Goal: Task Accomplishment & Management: Use online tool/utility

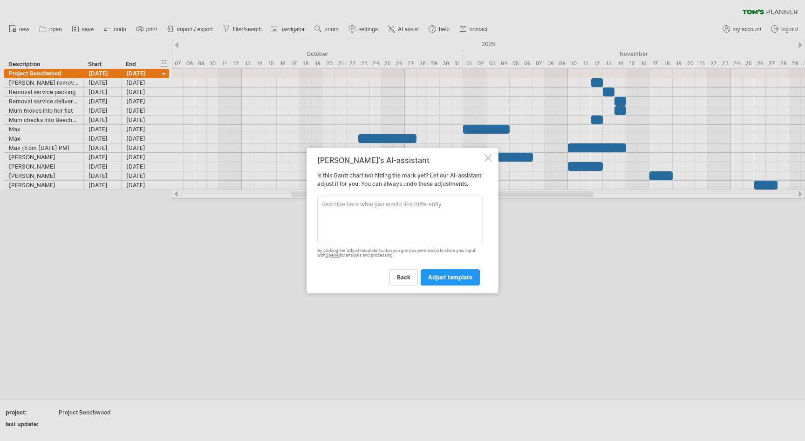
click at [374, 226] on textarea at bounding box center [399, 219] width 165 height 47
click at [393, 208] on textarea "How do I merge items with the same description?" at bounding box center [399, 219] width 165 height 47
type textarea "Please merge any items with the same description"
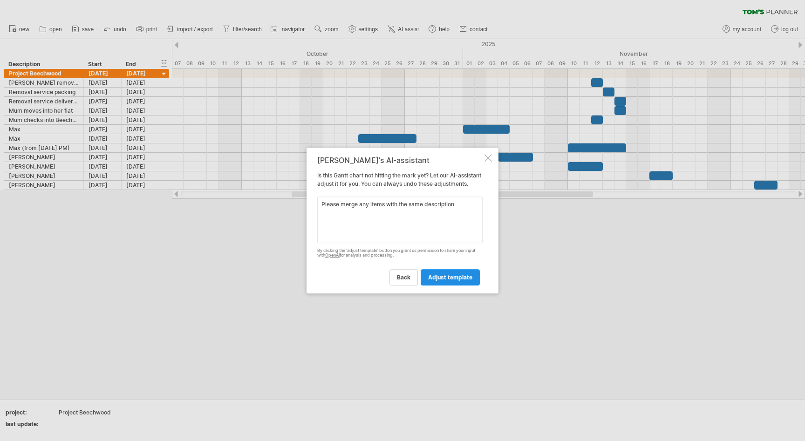
drag, startPoint x: 393, startPoint y: 208, endPoint x: 460, endPoint y: 289, distance: 105.2
click at [460, 285] on link "adjust template" at bounding box center [449, 277] width 59 height 16
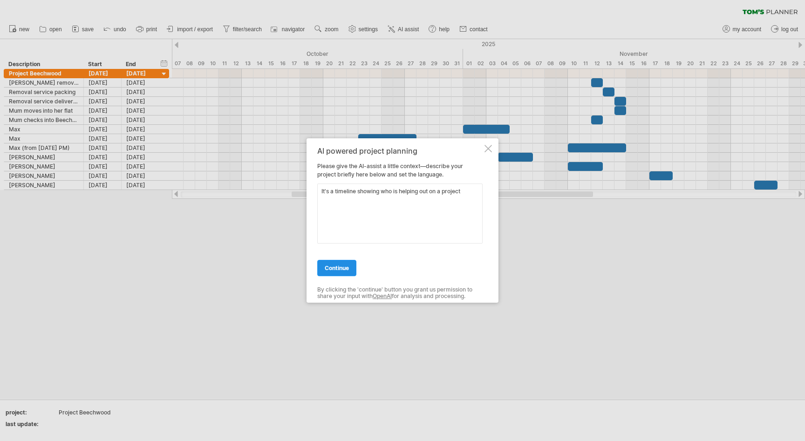
type textarea "It's a timeline showing who is helping out on a project"
click at [339, 267] on span "continue" at bounding box center [337, 267] width 24 height 7
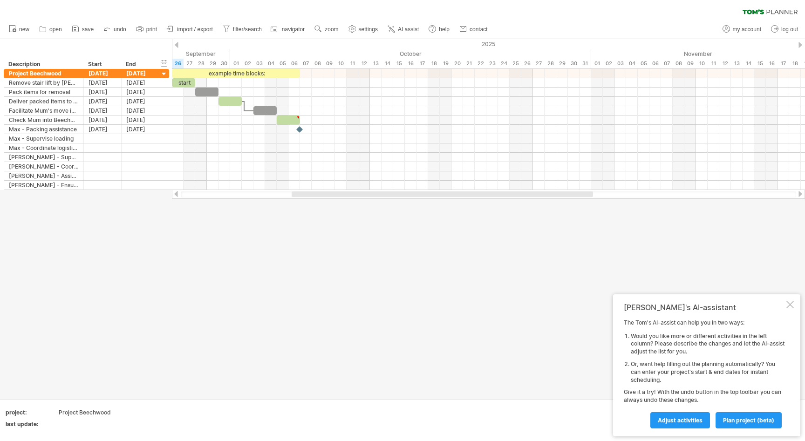
click at [791, 306] on div at bounding box center [789, 304] width 7 height 7
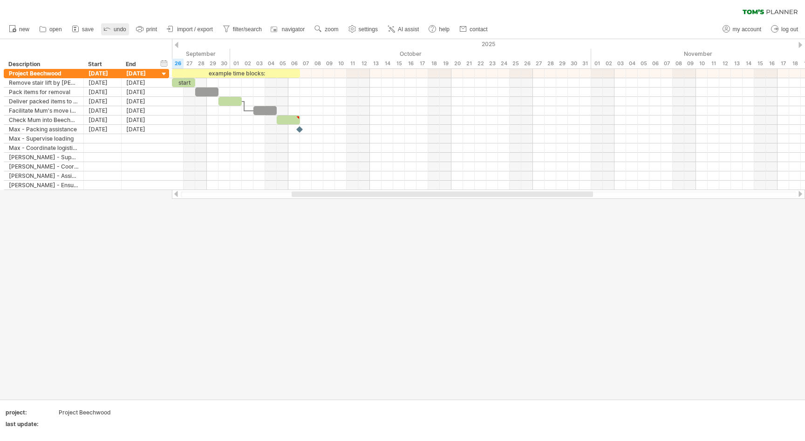
click at [113, 27] on link "undo" at bounding box center [115, 29] width 28 height 12
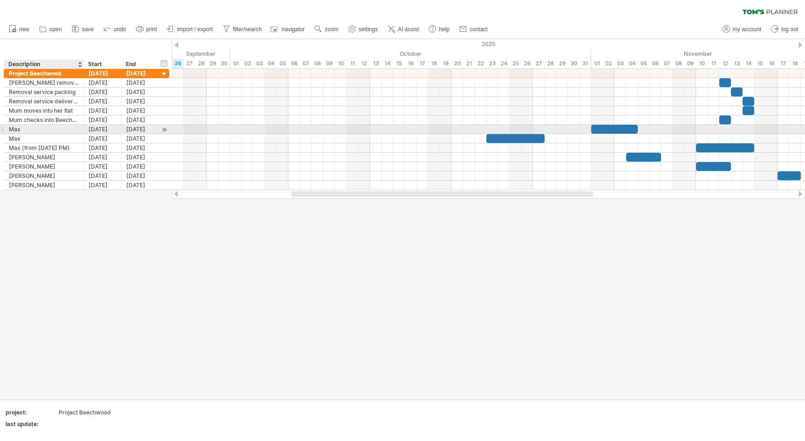
click at [21, 130] on div "Max" at bounding box center [44, 129] width 70 height 9
click at [2, 129] on div at bounding box center [2, 129] width 4 height 10
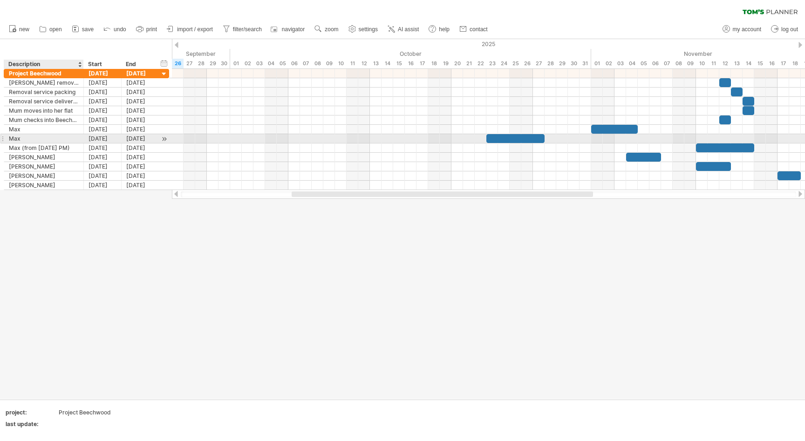
click at [26, 135] on div "Max" at bounding box center [44, 138] width 70 height 9
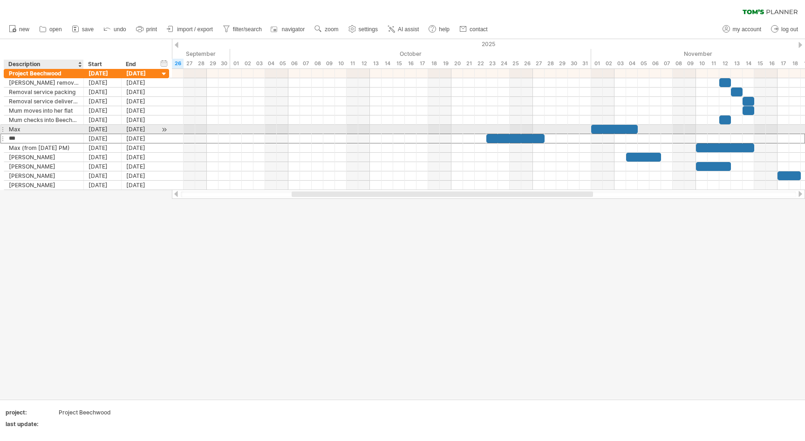
click at [26, 128] on div "Max" at bounding box center [44, 129] width 70 height 9
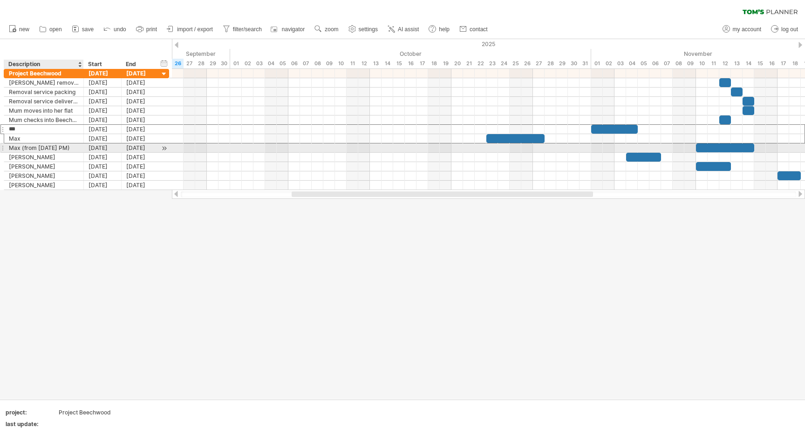
click at [41, 149] on div "Max (from [DATE] PM)" at bounding box center [44, 147] width 70 height 9
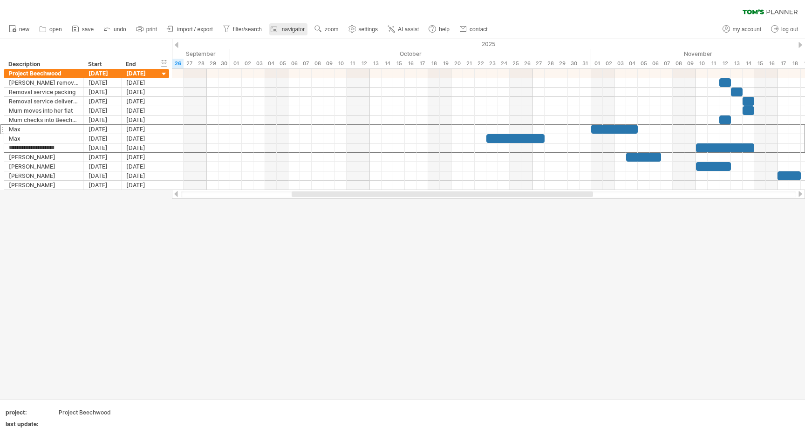
click at [284, 26] on span "navigator" at bounding box center [293, 29] width 23 height 7
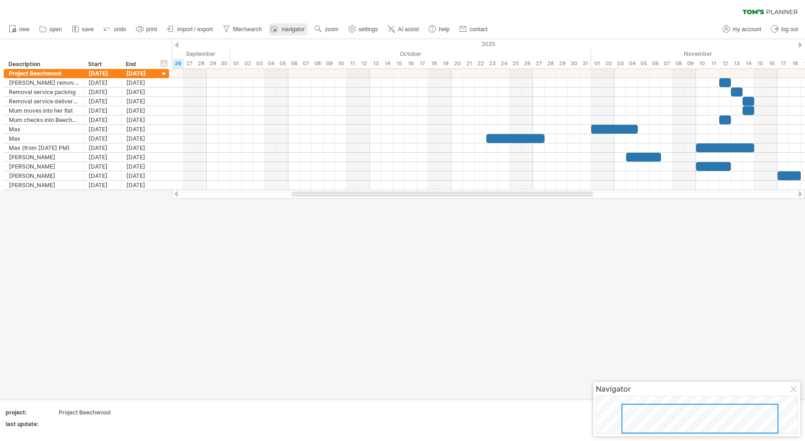
click at [284, 26] on span "navigator" at bounding box center [293, 29] width 23 height 7
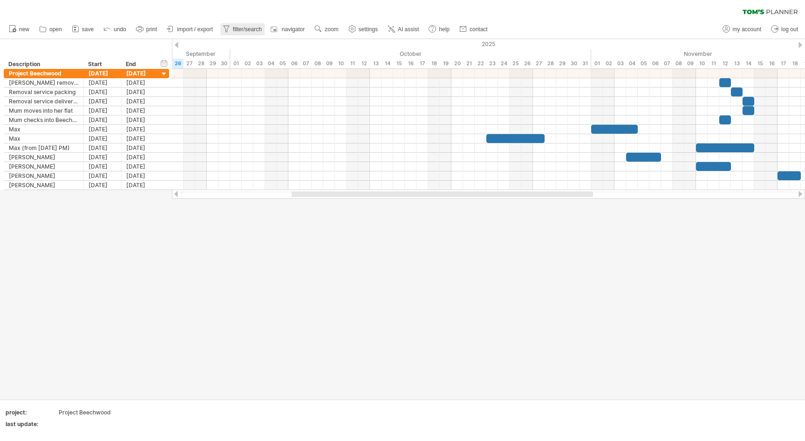
click at [250, 29] on span "filter/search" at bounding box center [247, 29] width 29 height 7
type input "**********"
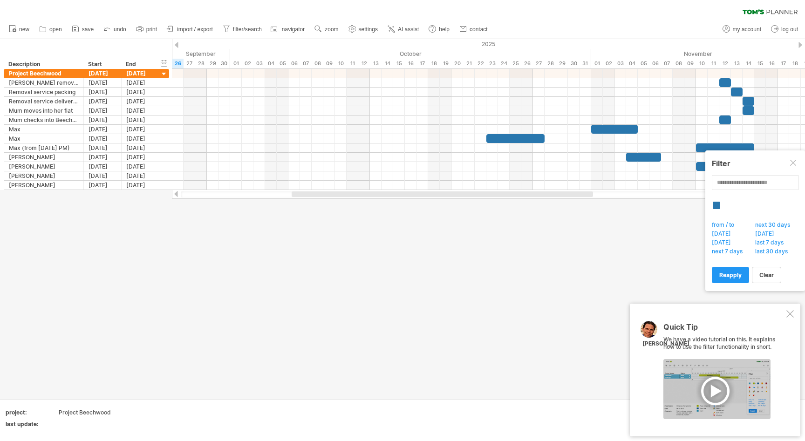
click at [789, 314] on div at bounding box center [789, 313] width 7 height 7
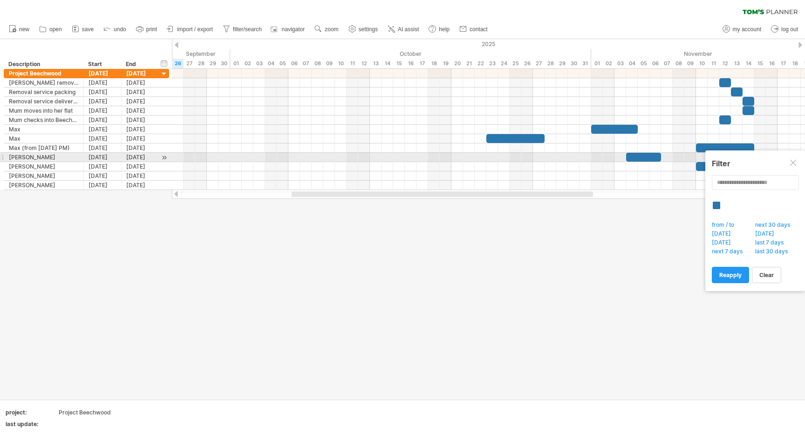
click at [795, 160] on div at bounding box center [793, 163] width 7 height 7
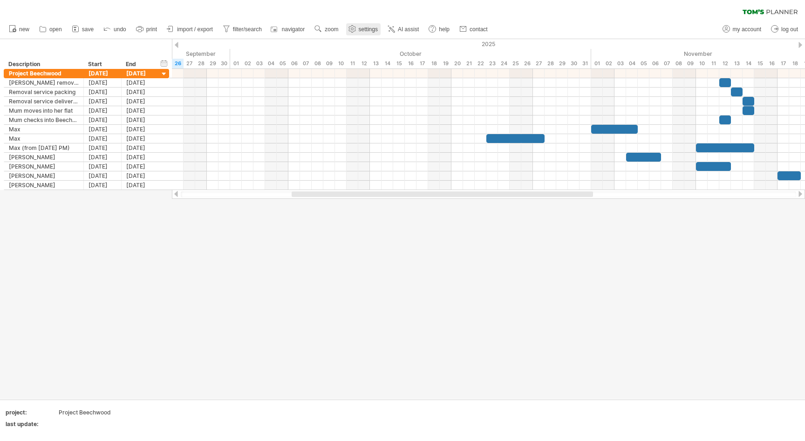
click at [354, 24] on link "settings" at bounding box center [363, 29] width 34 height 12
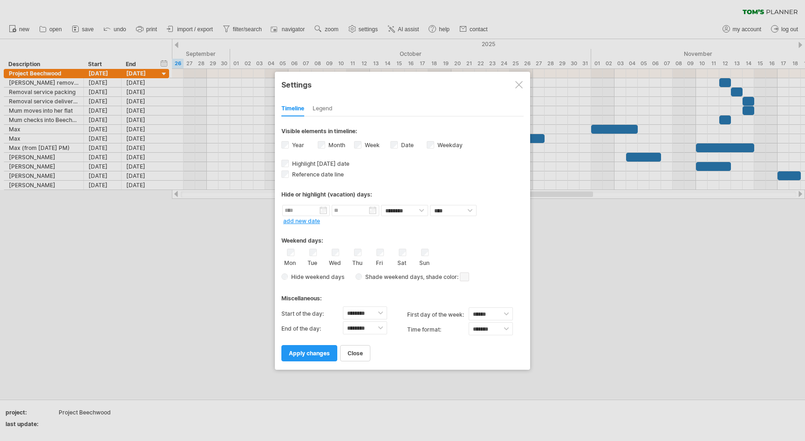
click at [518, 81] on div at bounding box center [518, 84] width 7 height 7
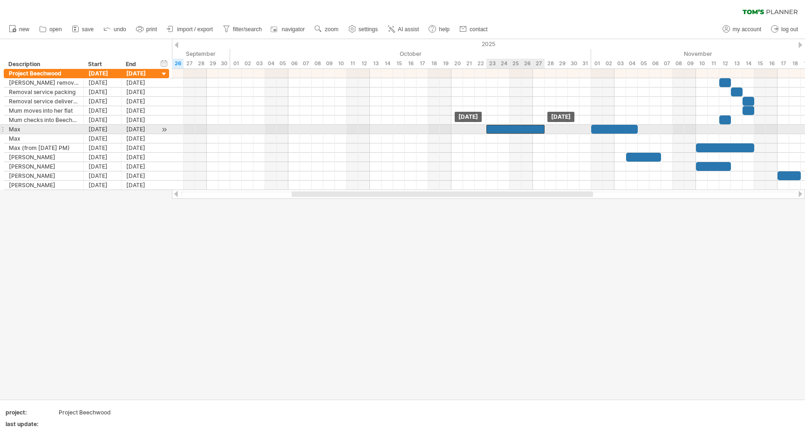
drag, startPoint x: 518, startPoint y: 136, endPoint x: 518, endPoint y: 125, distance: 11.2
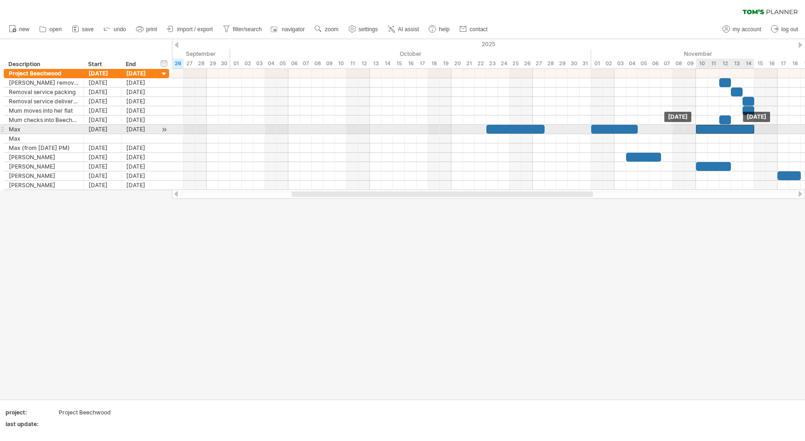
drag, startPoint x: 716, startPoint y: 146, endPoint x: 716, endPoint y: 129, distance: 17.7
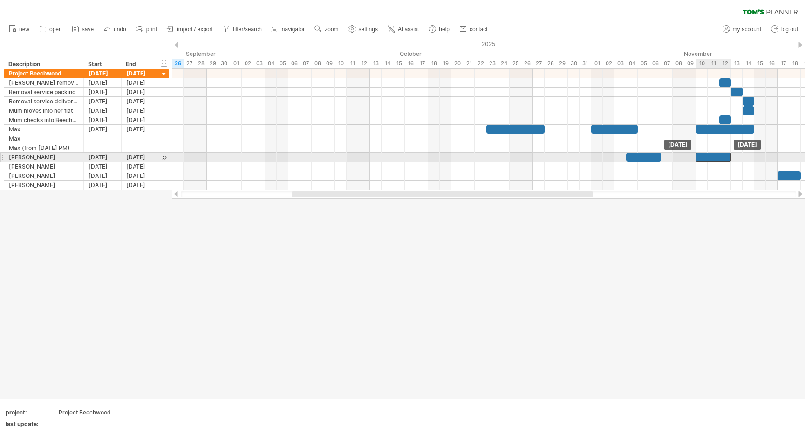
drag, startPoint x: 708, startPoint y: 164, endPoint x: 708, endPoint y: 155, distance: 8.8
drag, startPoint x: 785, startPoint y: 174, endPoint x: 785, endPoint y: 157, distance: 16.3
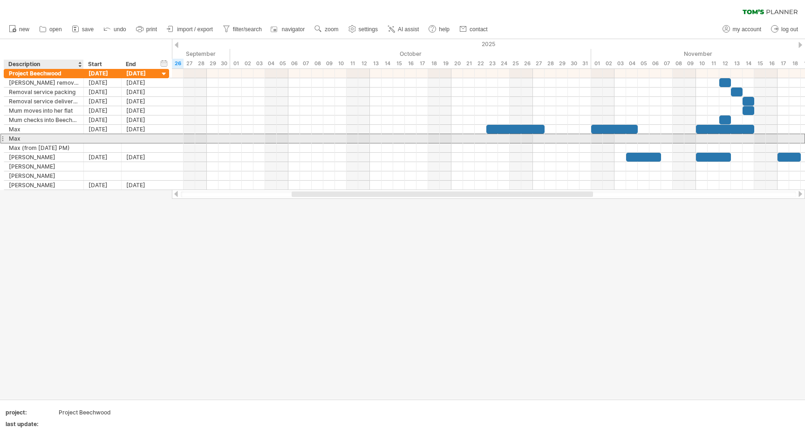
click at [19, 138] on div "Max" at bounding box center [44, 138] width 70 height 9
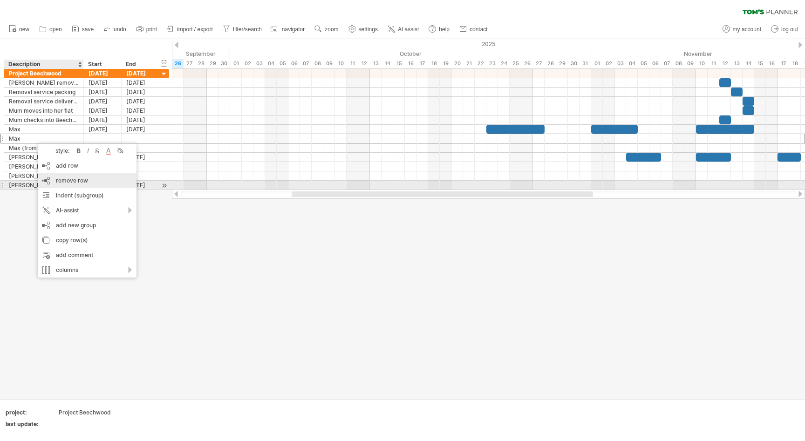
click at [68, 183] on span "remove row" at bounding box center [72, 180] width 32 height 7
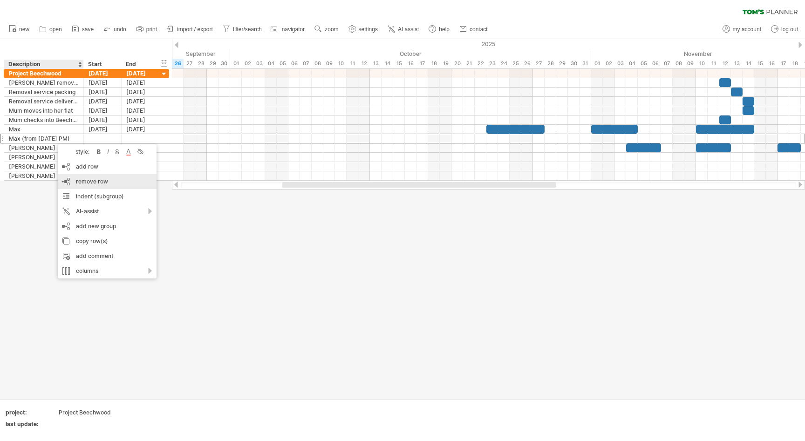
click at [82, 182] on span "remove row" at bounding box center [92, 181] width 32 height 7
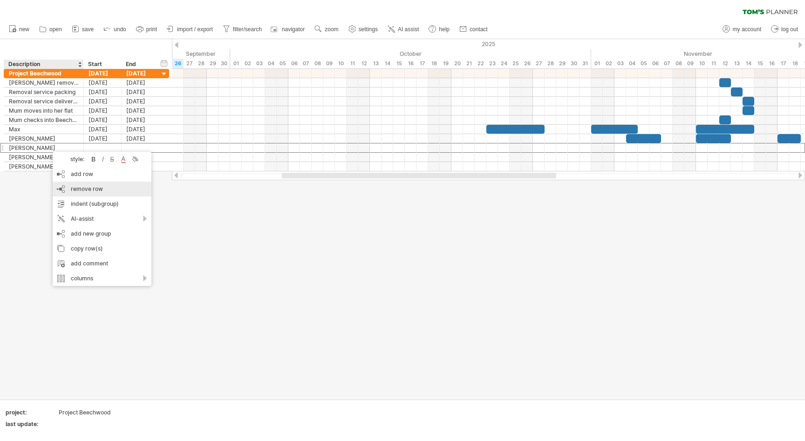
click at [81, 187] on span "remove row" at bounding box center [87, 188] width 32 height 7
click at [72, 189] on span "remove row" at bounding box center [88, 188] width 32 height 7
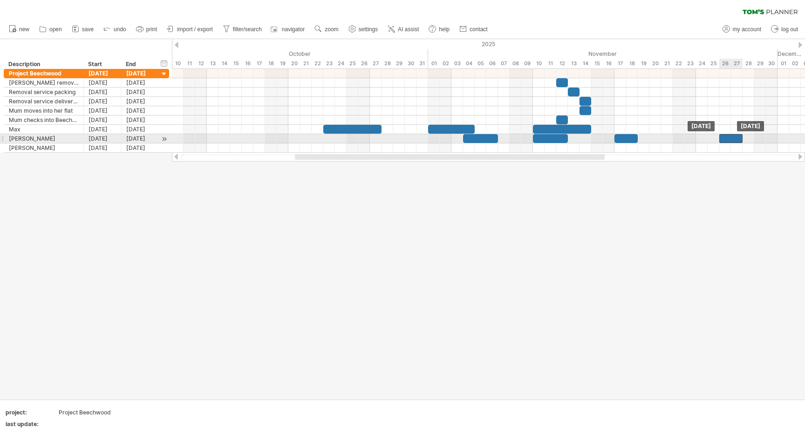
drag, startPoint x: 728, startPoint y: 149, endPoint x: 729, endPoint y: 141, distance: 8.0
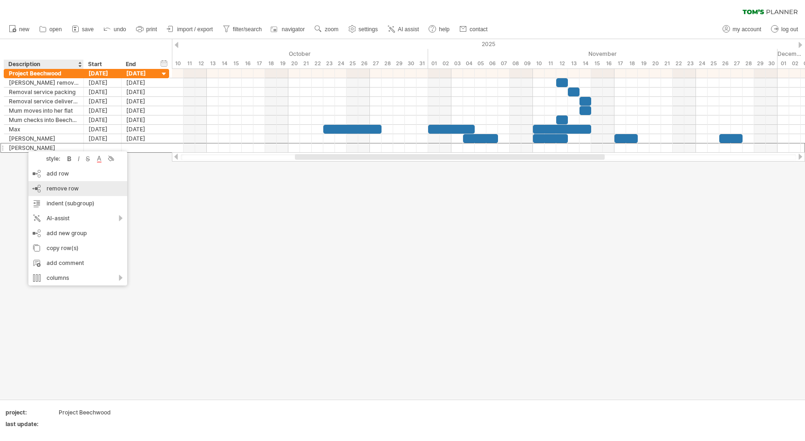
click at [49, 189] on span "remove row" at bounding box center [63, 188] width 32 height 7
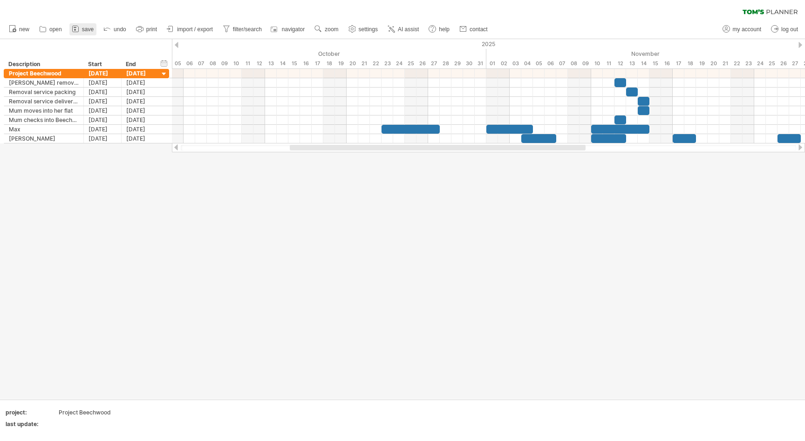
click at [95, 29] on link "save" at bounding box center [82, 29] width 27 height 12
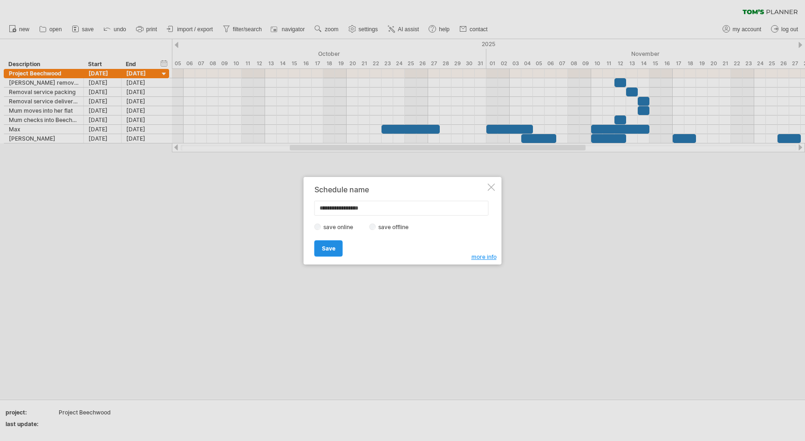
type input "**********"
click at [330, 248] on span "Save" at bounding box center [329, 248] width 14 height 7
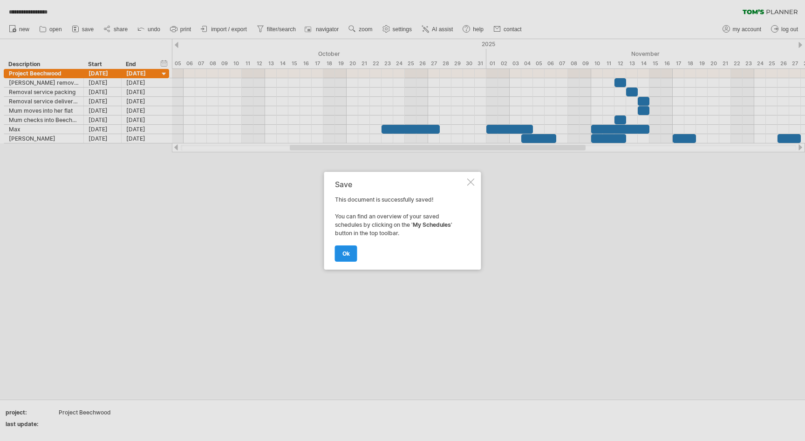
click at [345, 254] on span "ok" at bounding box center [345, 253] width 7 height 7
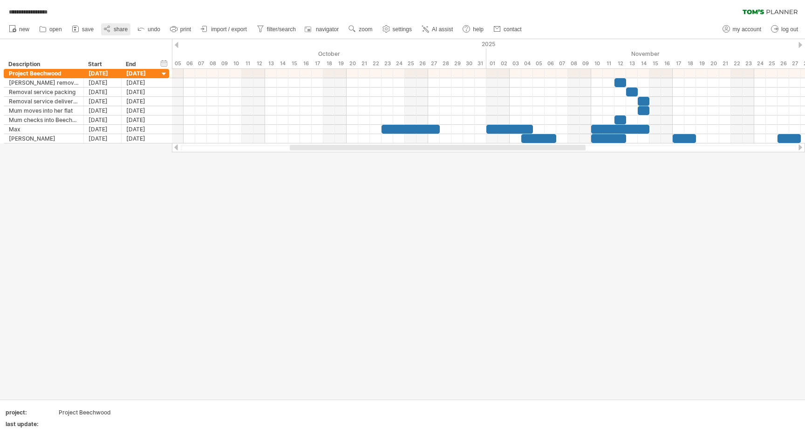
click at [118, 28] on span "share" at bounding box center [121, 29] width 14 height 7
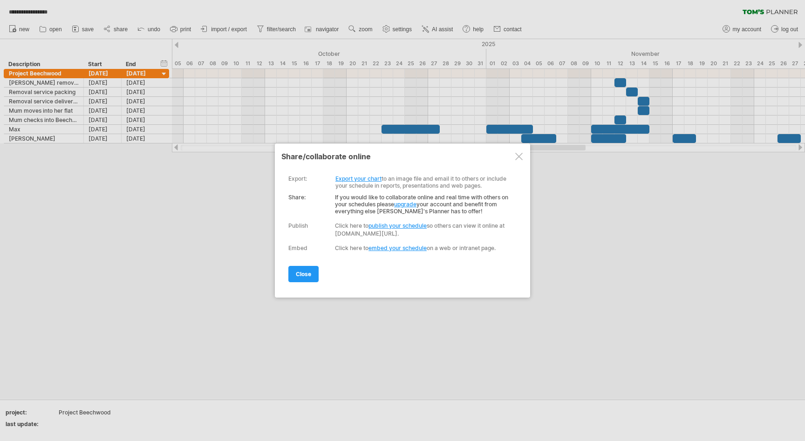
click at [353, 181] on link "Export your chart" at bounding box center [358, 178] width 46 height 7
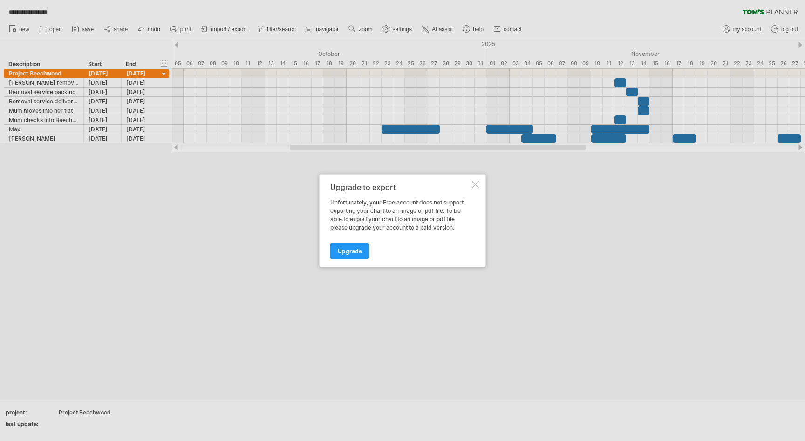
click at [476, 182] on div at bounding box center [475, 184] width 7 height 7
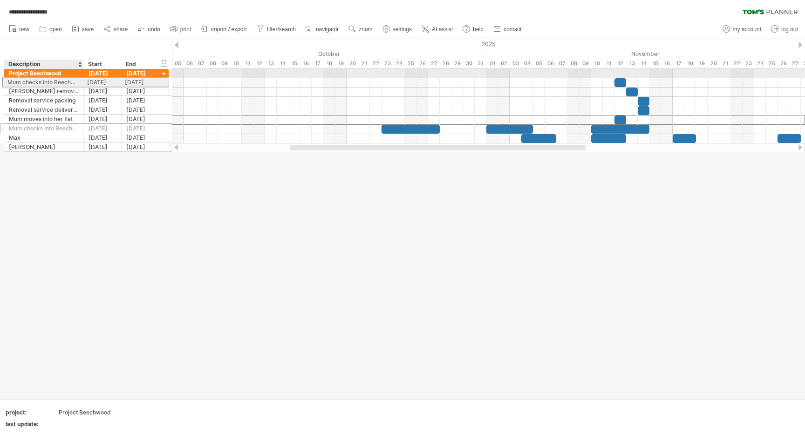
drag, startPoint x: 51, startPoint y: 121, endPoint x: 46, endPoint y: 81, distance: 40.8
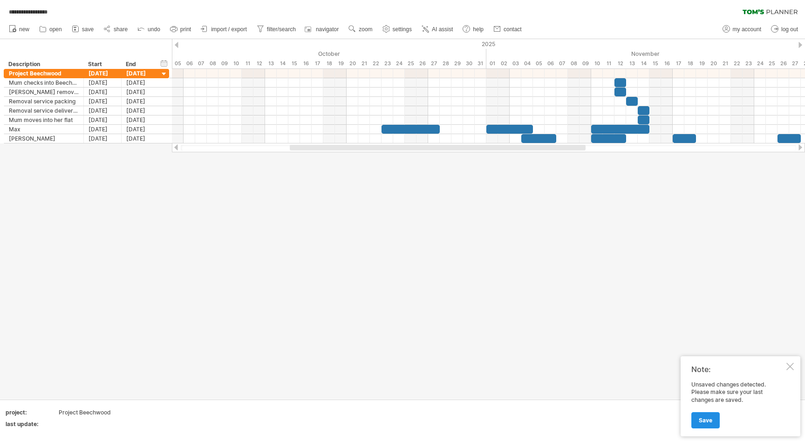
click at [704, 418] on span "Save" at bounding box center [705, 420] width 14 height 7
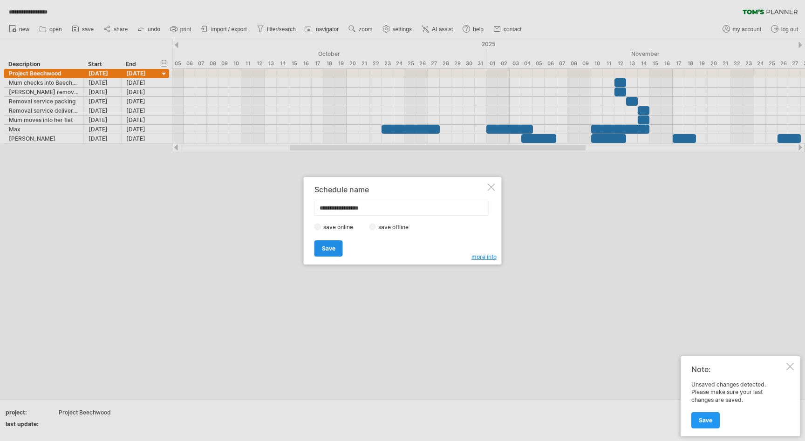
click at [330, 248] on span "Save" at bounding box center [329, 248] width 14 height 7
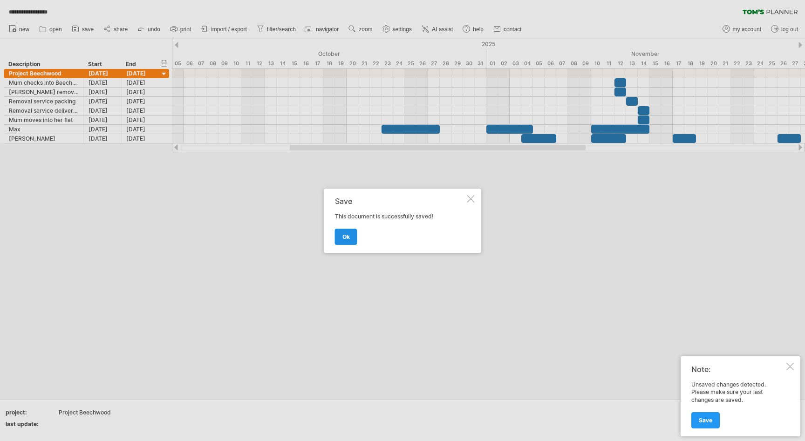
click at [345, 237] on span "ok" at bounding box center [345, 236] width 7 height 7
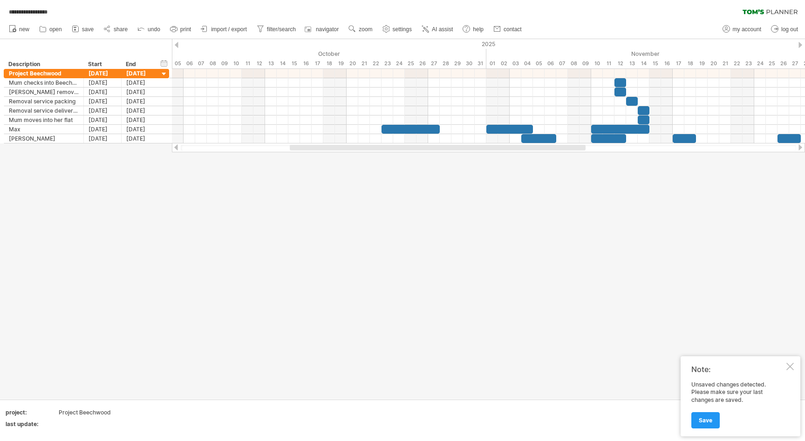
click at [789, 364] on div at bounding box center [789, 366] width 7 height 7
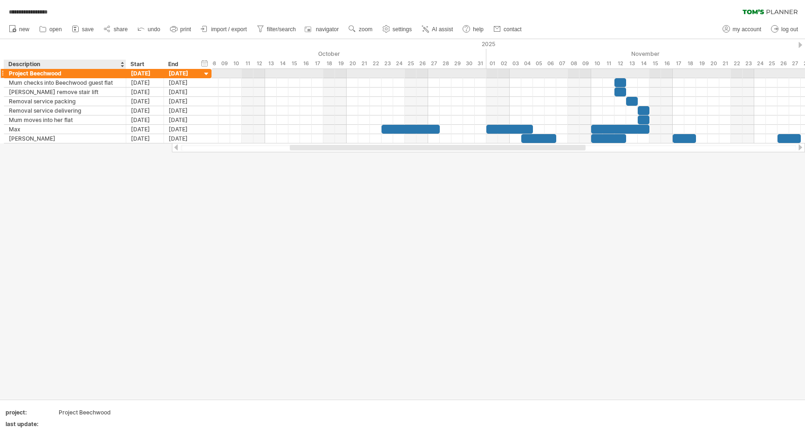
drag, startPoint x: 82, startPoint y: 70, endPoint x: 125, endPoint y: 74, distance: 42.5
click at [125, 74] on div at bounding box center [124, 73] width 5 height 9
